Goal: Task Accomplishment & Management: Manage account settings

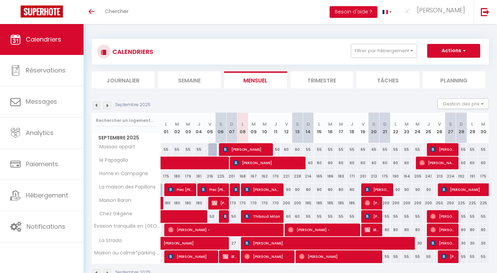
click at [268, 216] on span "Thibaud Milan" at bounding box center [262, 216] width 37 height 13
select select "OK"
select select "1"
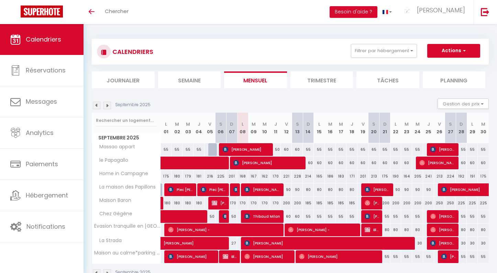
select select "1"
select select
select select "22245"
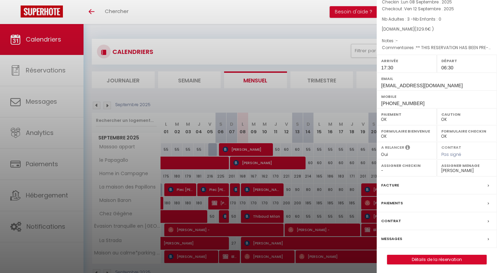
scroll to position [45, 0]
click at [399, 238] on label "Messages" at bounding box center [391, 239] width 21 height 7
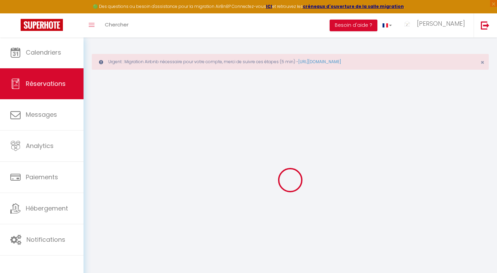
select select
checkbox input "false"
select select
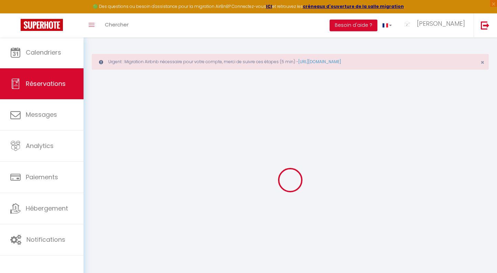
checkbox input "false"
type textarea "** THIS RESERVATION HAS BEEN PRE-PAID ** BOOKING NOTE : Payment charge is EUR 4…"
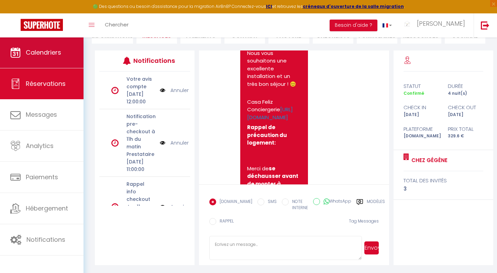
click at [60, 54] on span "Calendriers" at bounding box center [43, 52] width 35 height 9
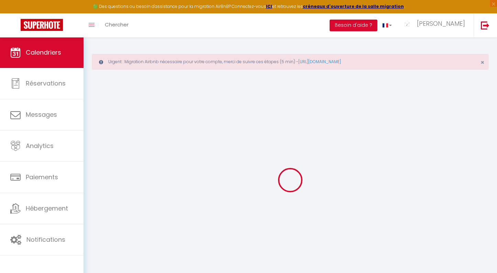
select select
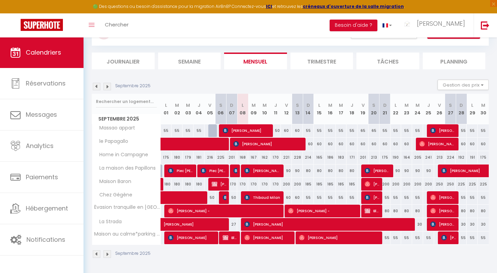
scroll to position [61, 0]
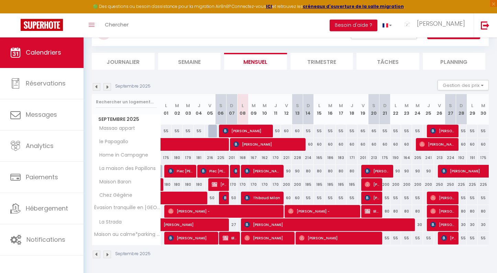
click at [278, 173] on span "[PERSON_NAME]" at bounding box center [262, 170] width 37 height 13
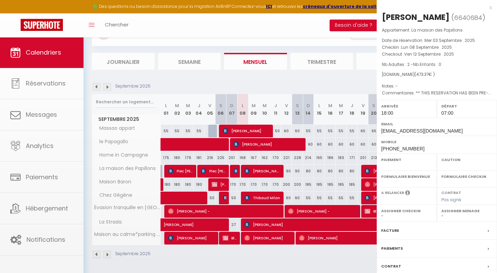
select select "OK"
select select "1"
select select "0"
select select "1"
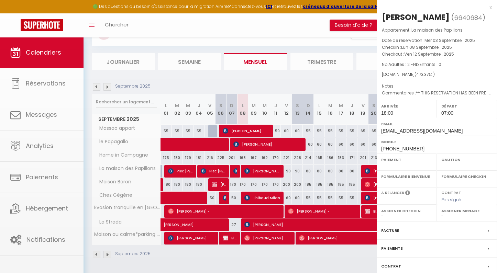
select select
select select "48887"
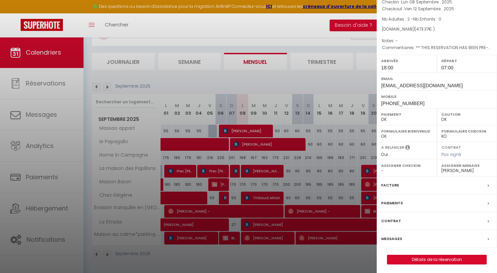
scroll to position [45, 0]
click at [396, 255] on link "Détails de la réservation" at bounding box center [436, 259] width 99 height 9
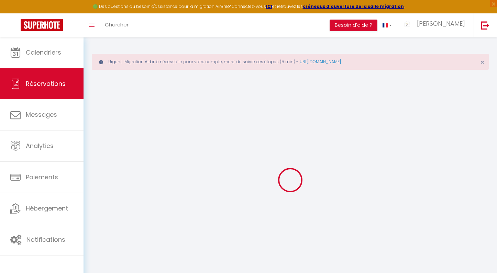
select select
checkbox input "false"
select select
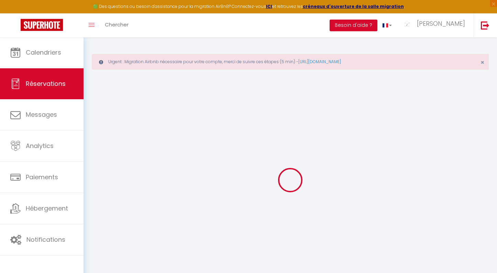
checkbox input "false"
type textarea "** THIS RESERVATION HAS BEEN PRE-PAID ** Il s'agit d'une réservation Smart Flex…"
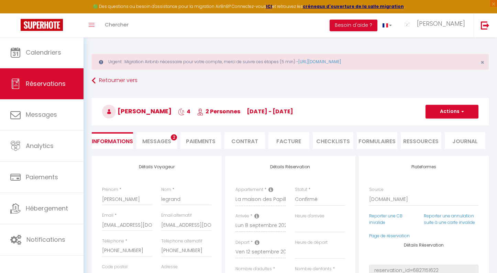
type input "121"
type input "3.17"
select select
checkbox input "false"
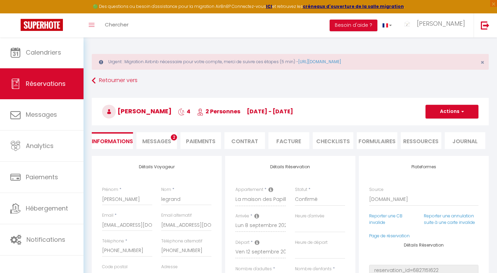
select select "18:00"
select select "07:00"
click at [160, 144] on span "Messages" at bounding box center [156, 141] width 29 height 8
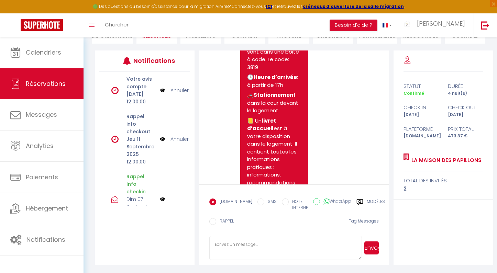
scroll to position [1895, 0]
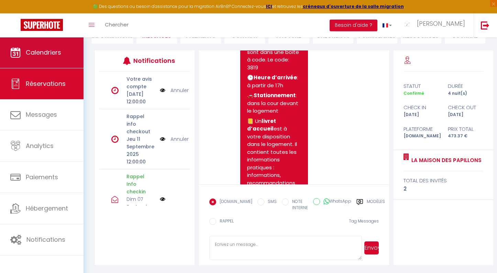
click at [42, 54] on span "Calendriers" at bounding box center [43, 52] width 35 height 9
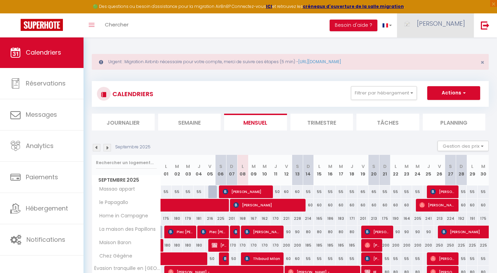
click at [452, 30] on link "[PERSON_NAME]" at bounding box center [435, 25] width 77 height 24
click at [444, 62] on link "Équipe" at bounding box center [445, 60] width 51 height 12
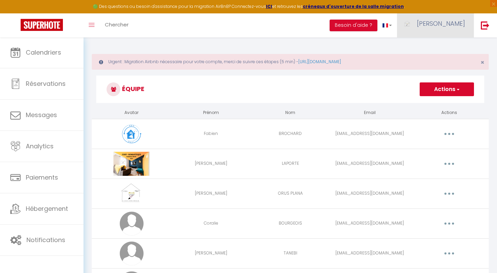
click at [451, 25] on span "[PERSON_NAME]" at bounding box center [441, 23] width 48 height 9
click at [442, 49] on link "Paramètres" at bounding box center [445, 48] width 51 height 12
select select "28"
select select "fr"
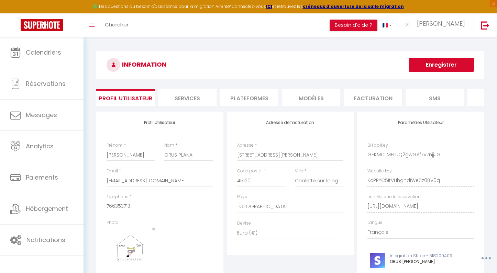
click at [251, 102] on li "Plateformes" at bounding box center [249, 97] width 58 height 17
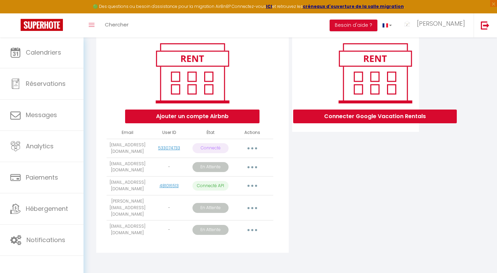
scroll to position [80, 0]
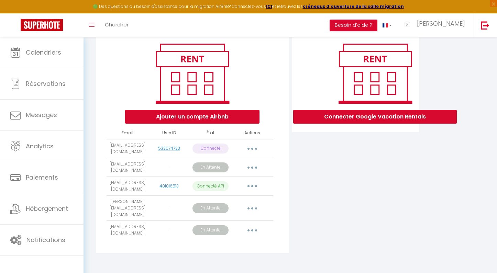
click at [252, 169] on icon "button" at bounding box center [252, 168] width 2 height 2
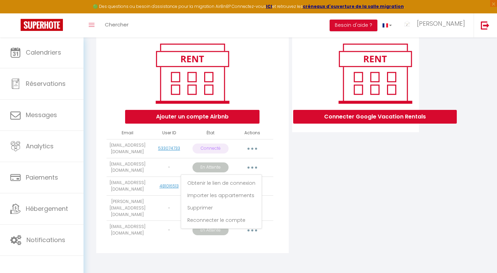
click at [300, 170] on div "Connecter Google Vacation Rentals" at bounding box center [355, 144] width 130 height 225
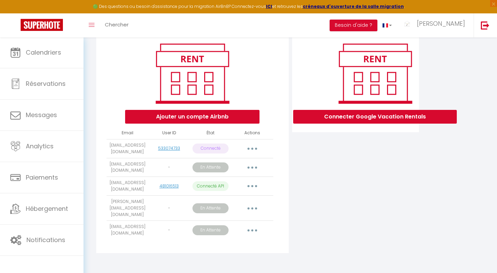
click at [251, 206] on button "button" at bounding box center [251, 208] width 19 height 11
click at [317, 197] on div "Connecter Google Vacation Rentals" at bounding box center [355, 144] width 130 height 225
click at [257, 168] on button "button" at bounding box center [251, 167] width 19 height 11
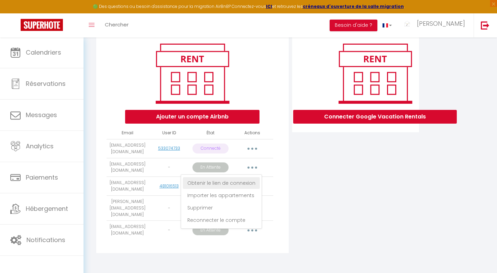
click at [250, 189] on link "Obtenir le lien de connexion" at bounding box center [221, 183] width 77 height 12
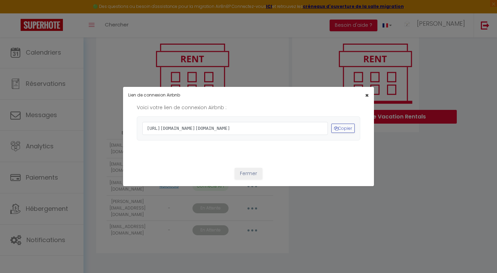
click at [368, 91] on span "×" at bounding box center [367, 95] width 4 height 9
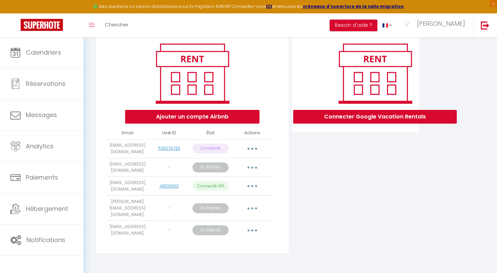
click at [220, 172] on p "En Attente" at bounding box center [210, 167] width 36 height 10
click at [252, 170] on button "button" at bounding box center [251, 167] width 19 height 11
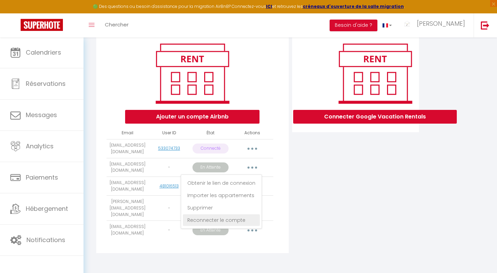
click at [244, 226] on link "Reconnecter le compte" at bounding box center [221, 220] width 77 height 12
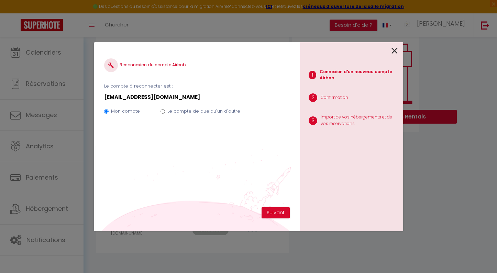
click at [212, 111] on label "Le compte de quelqu'un d'autre" at bounding box center [203, 111] width 73 height 7
click at [165, 111] on input "Le compte de quelqu'un d'autre" at bounding box center [162, 111] width 4 height 4
radio input "true"
radio input "false"
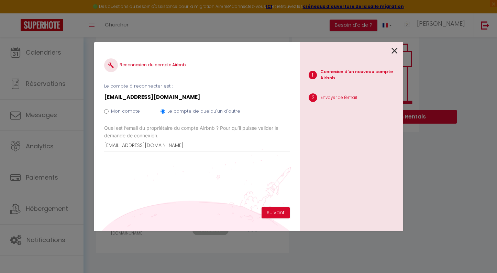
click at [260, 189] on div "Reconnexion du compte Airbnb Le compte à reconnecter est : [EMAIL_ADDRESS][DOMA…" at bounding box center [196, 130] width 185 height 155
click at [287, 217] on button "Suivant" at bounding box center [275, 213] width 28 height 12
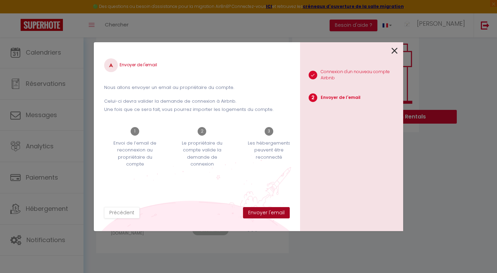
click at [286, 212] on button "Envoyer l'email" at bounding box center [266, 213] width 47 height 12
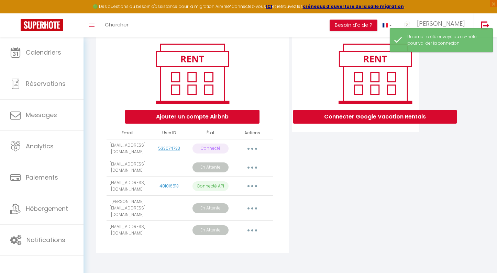
click at [252, 229] on icon "button" at bounding box center [252, 230] width 2 height 2
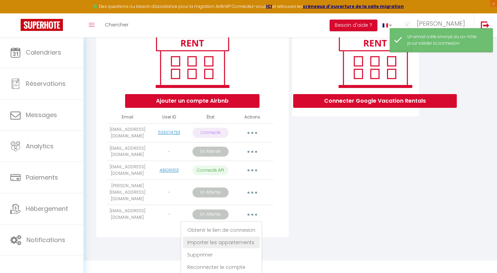
scroll to position [95, 0]
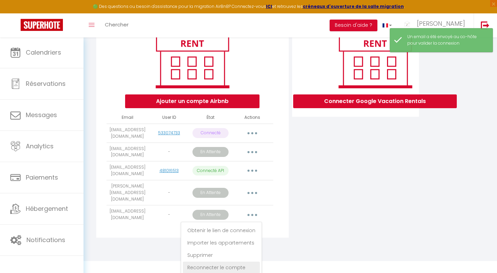
click at [242, 264] on link "Reconnecter le compte" at bounding box center [221, 268] width 77 height 12
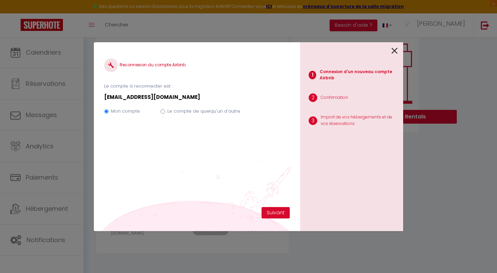
click at [212, 112] on label "Le compte de quelqu'un d'autre" at bounding box center [203, 111] width 73 height 7
click at [165, 112] on input "Le compte de quelqu'un d'autre" at bounding box center [162, 111] width 4 height 4
radio input "true"
radio input "false"
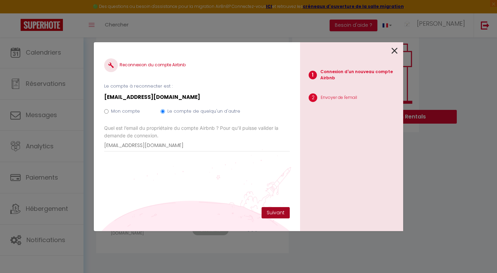
click at [274, 211] on button "Suivant" at bounding box center [275, 213] width 28 height 12
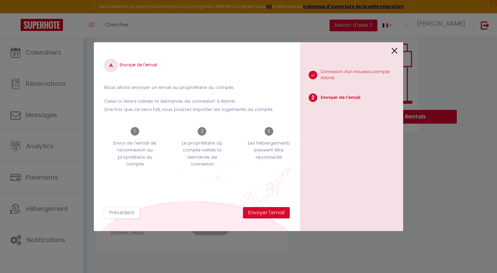
click at [274, 211] on button "Envoyer l'email" at bounding box center [266, 213] width 47 height 12
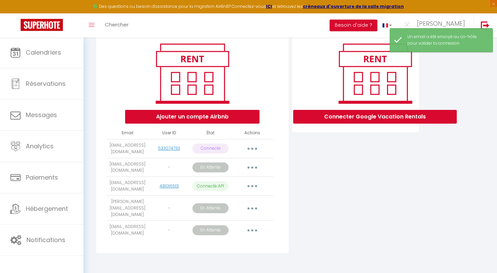
click at [251, 210] on button "button" at bounding box center [251, 208] width 19 height 11
click at [231, 258] on link "Reconnecter le compte" at bounding box center [221, 261] width 77 height 12
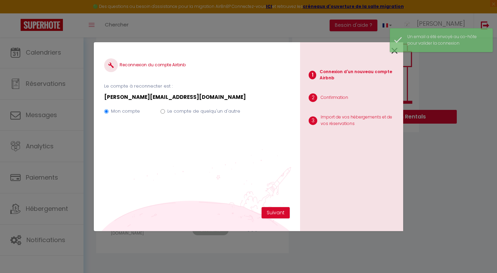
click at [213, 111] on label "Le compte de quelqu'un d'autre" at bounding box center [203, 111] width 73 height 7
click at [165, 111] on input "Le compte de quelqu'un d'autre" at bounding box center [162, 111] width 4 height 4
radio input "true"
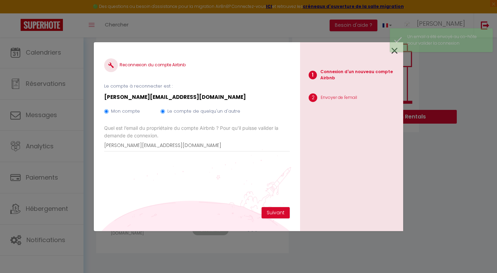
radio input "false"
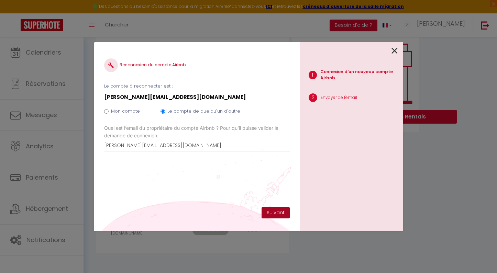
click at [280, 210] on button "Suivant" at bounding box center [275, 213] width 28 height 12
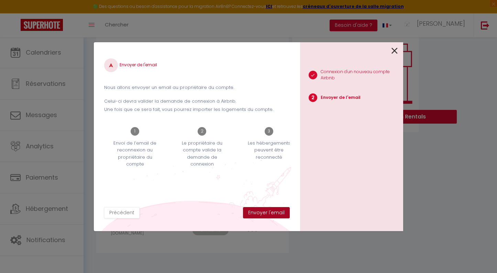
click at [280, 211] on button "Envoyer l'email" at bounding box center [266, 213] width 47 height 12
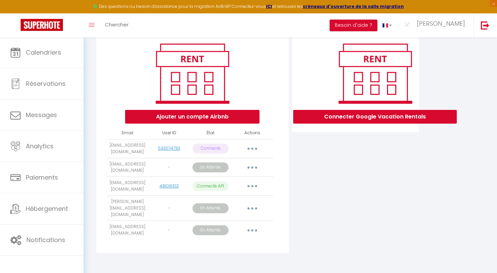
click at [168, 103] on div "Ajouter un compte Airbnb" at bounding box center [191, 82] width 125 height 83
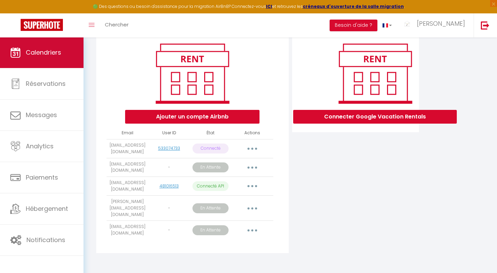
click at [64, 50] on link "Calendriers" at bounding box center [41, 52] width 83 height 31
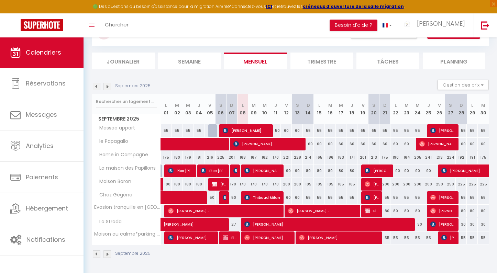
scroll to position [61, 0]
